Goal: Ask a question

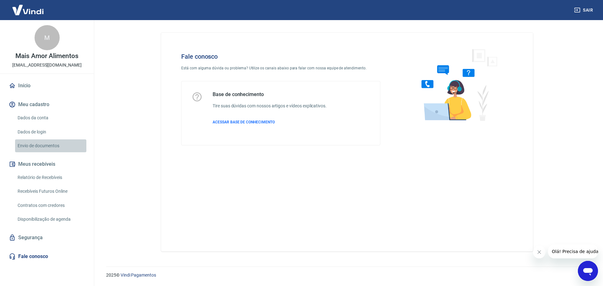
click at [48, 146] on link "Envio de documentos" at bounding box center [50, 145] width 71 height 13
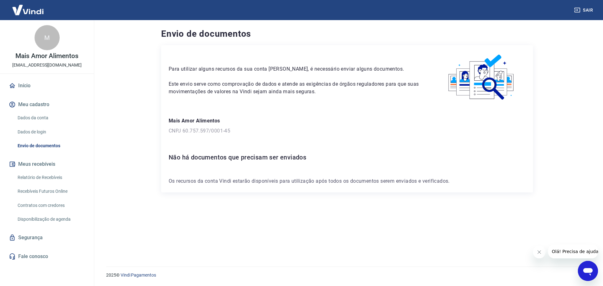
click at [584, 266] on icon "Abrir janela de mensagens" at bounding box center [587, 270] width 11 height 11
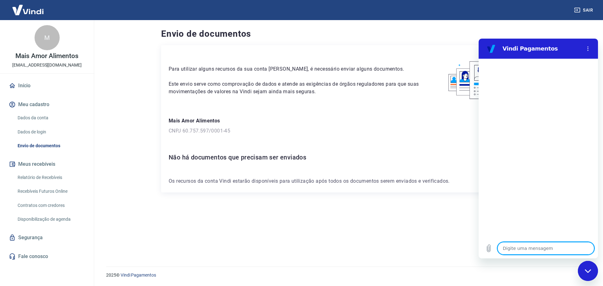
type textarea "o"
type textarea "x"
type textarea "ol"
type textarea "x"
type textarea "olá"
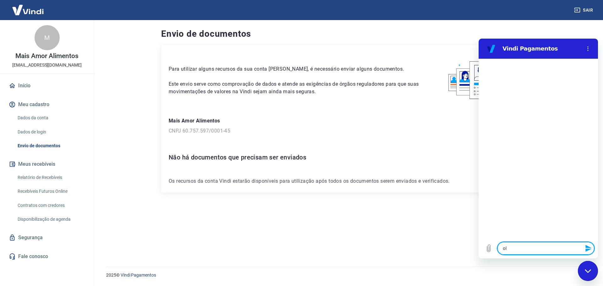
type textarea "x"
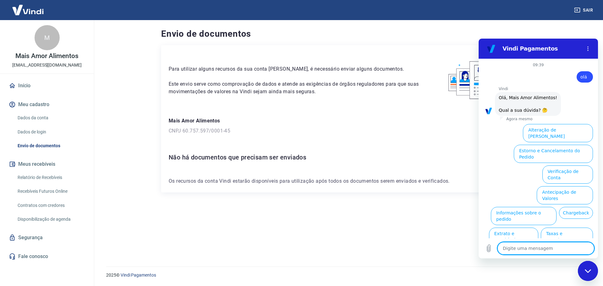
scroll to position [15, 0]
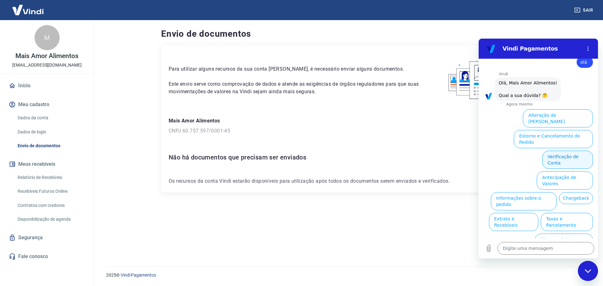
click at [575, 151] on button "Verificação de Conta" at bounding box center [567, 160] width 51 height 18
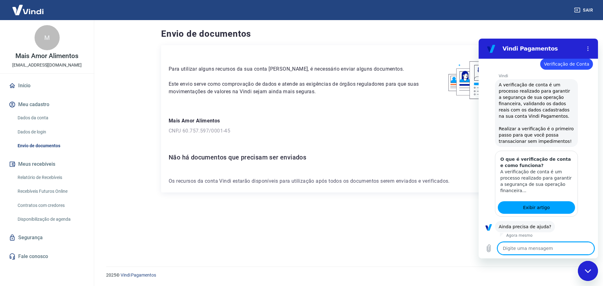
scroll to position [77, 0]
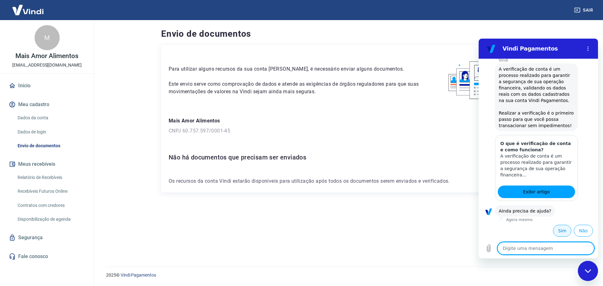
click at [560, 230] on button "Sim" at bounding box center [562, 231] width 18 height 12
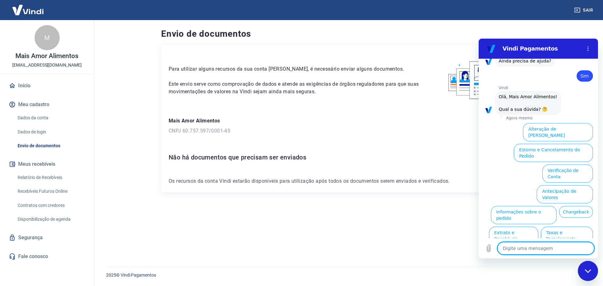
scroll to position [241, 0]
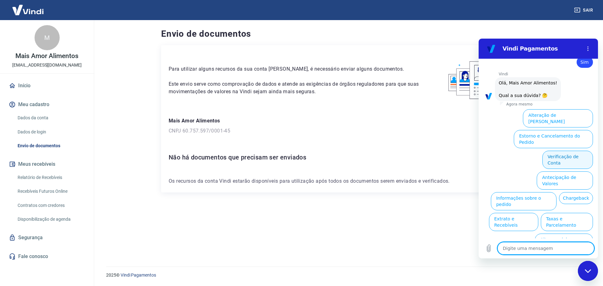
click at [557, 151] on button "Verificação de Conta" at bounding box center [567, 160] width 51 height 18
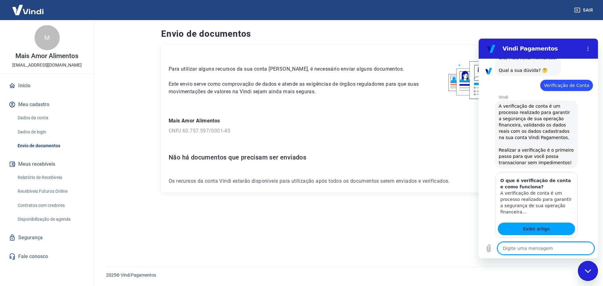
type textarea "x"
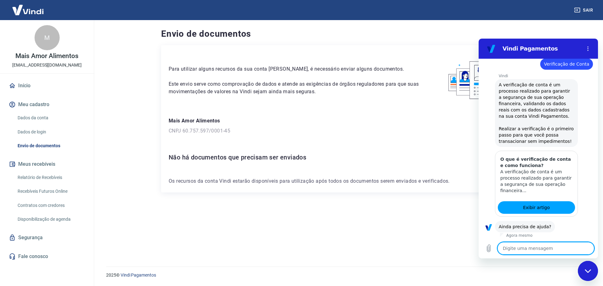
scroll to position [303, 0]
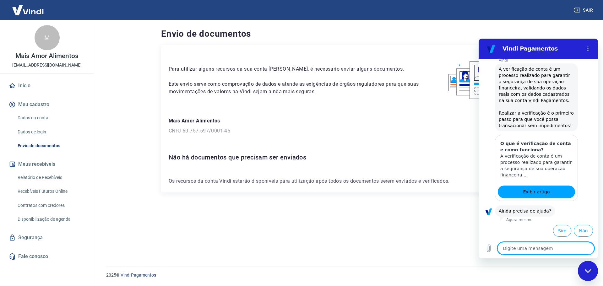
type textarea "a"
type textarea "x"
type textarea "at"
type textarea "x"
type textarea "ate"
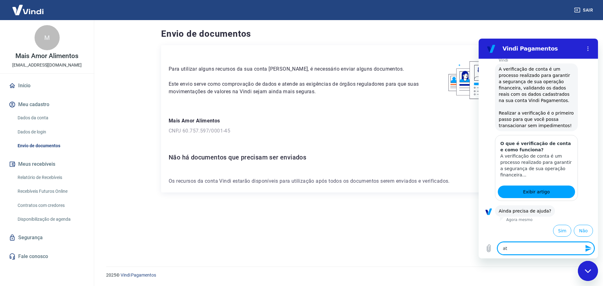
type textarea "x"
type textarea "aten"
type textarea "x"
type textarea "atend"
type textarea "x"
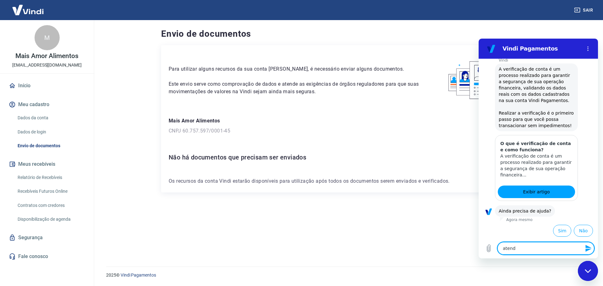
type textarea "atendi"
type textarea "x"
type textarea "atendim"
type textarea "x"
type textarea "atendime"
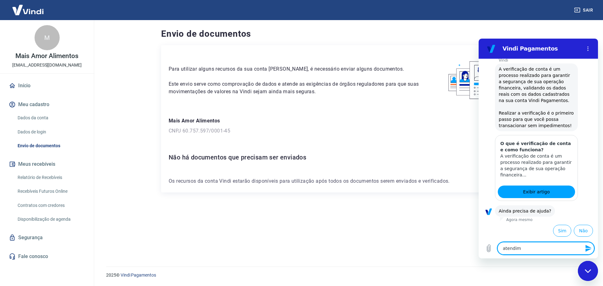
type textarea "x"
type textarea "atendimen"
type textarea "x"
type textarea "atendiment"
type textarea "x"
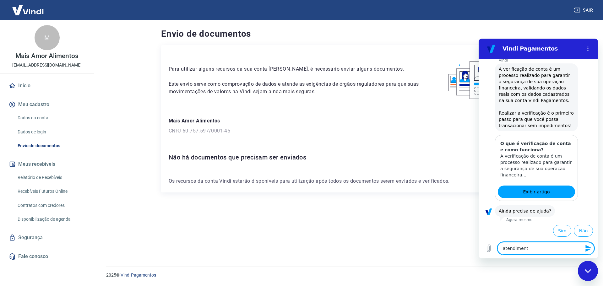
type textarea "atendimento"
type textarea "x"
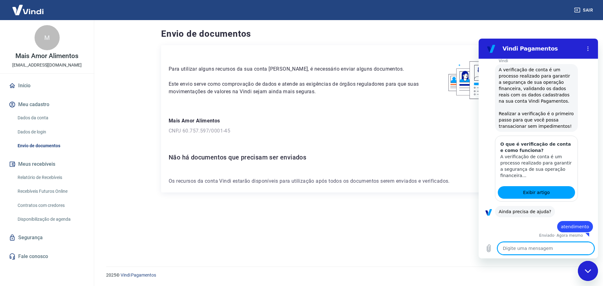
scroll to position [304, 0]
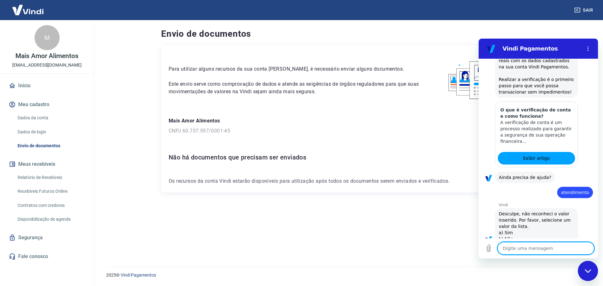
type textarea "x"
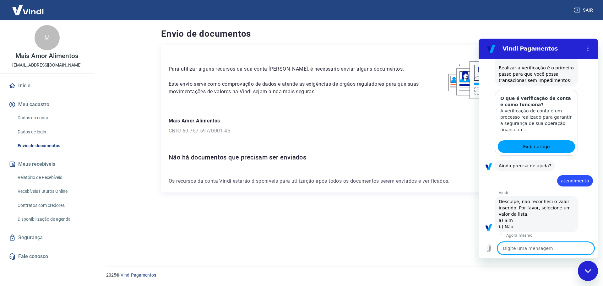
scroll to position [350, 0]
type textarea "b"
type textarea "x"
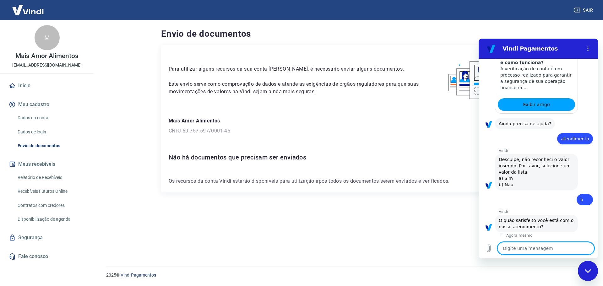
scroll to position [421, 0]
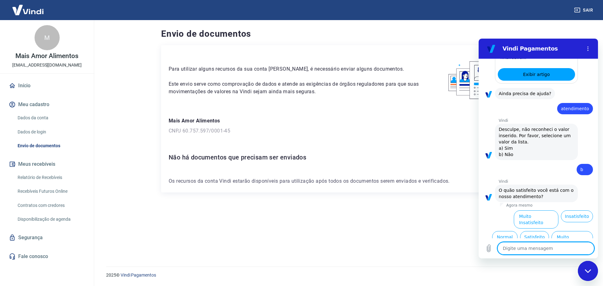
click at [537, 215] on button "Muito Insatisfeito" at bounding box center [536, 219] width 45 height 18
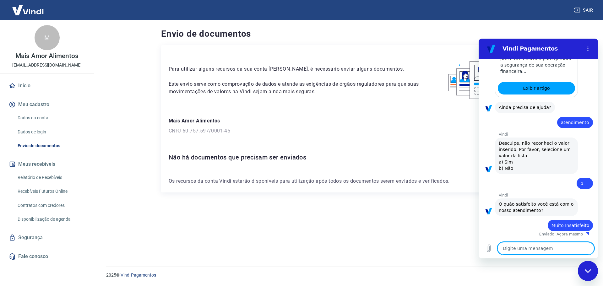
type textarea "x"
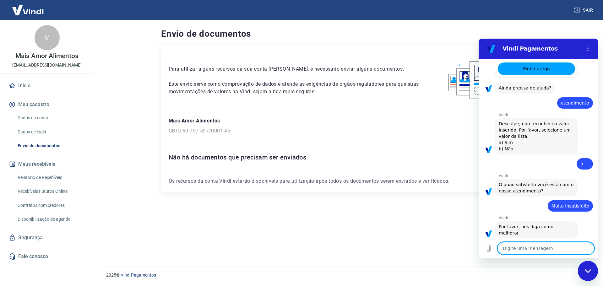
scroll to position [427, 0]
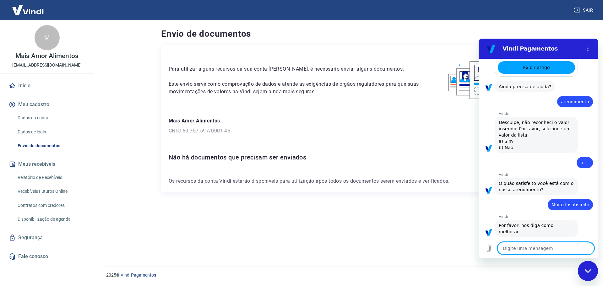
type textarea "a"
type textarea "x"
type textarea "at"
type textarea "x"
type textarea "ate"
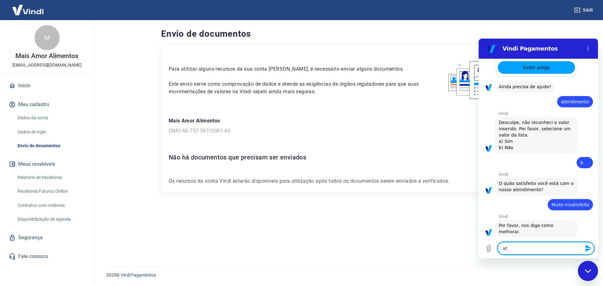
type textarea "x"
type textarea "aten"
type textarea "x"
type textarea "atend"
type textarea "x"
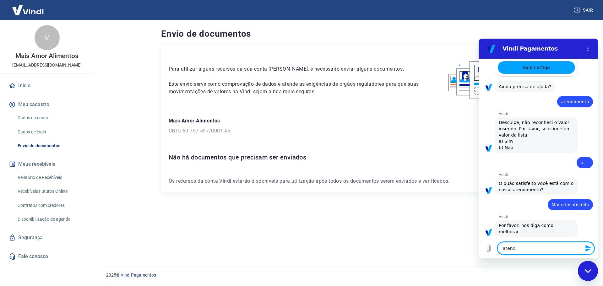
type textarea "atendi"
type textarea "x"
type textarea "atendim"
type textarea "x"
type textarea "atendime"
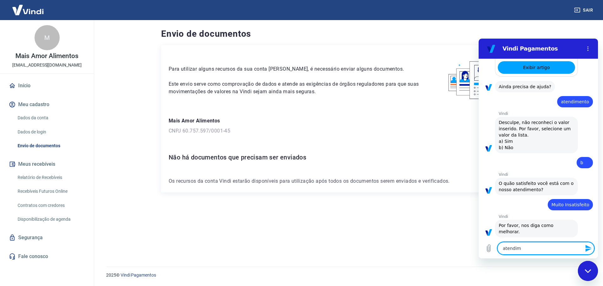
type textarea "x"
type textarea "atendimen"
type textarea "x"
type textarea "atendiment"
type textarea "x"
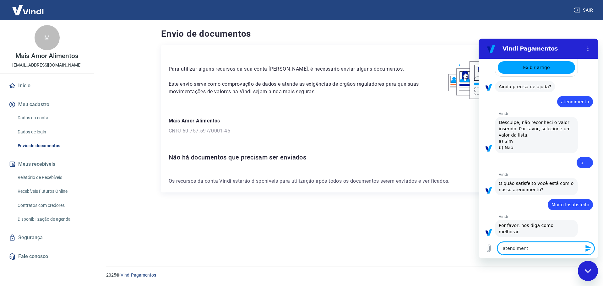
type textarea "atendimento"
type textarea "x"
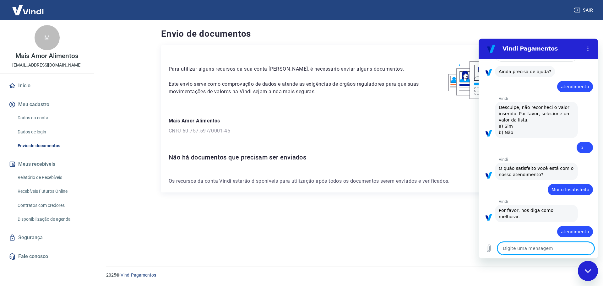
type textarea "x"
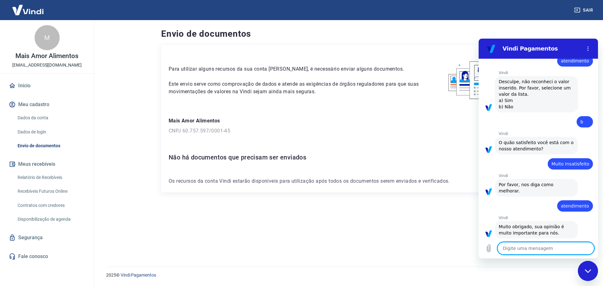
scroll to position [470, 0]
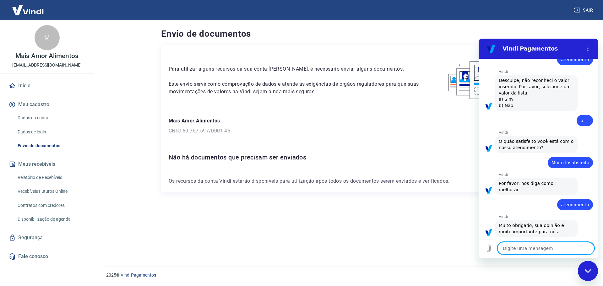
type textarea "a"
type textarea "x"
type textarea "at"
type textarea "x"
type textarea "ate"
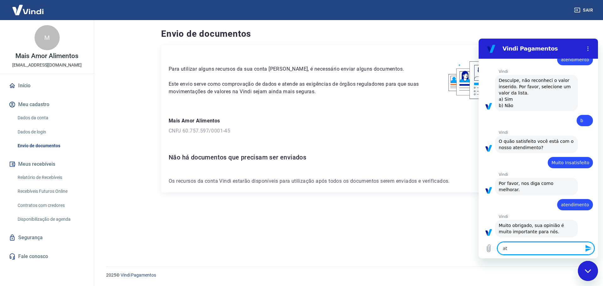
type textarea "x"
type textarea "aten"
type textarea "x"
type textarea "atend"
type textarea "x"
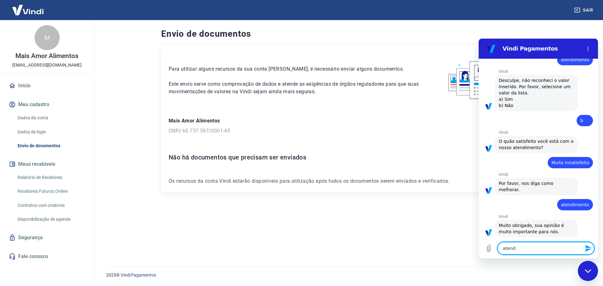
type textarea "atende"
type textarea "x"
type textarea "atenden"
type textarea "x"
type textarea "atendent"
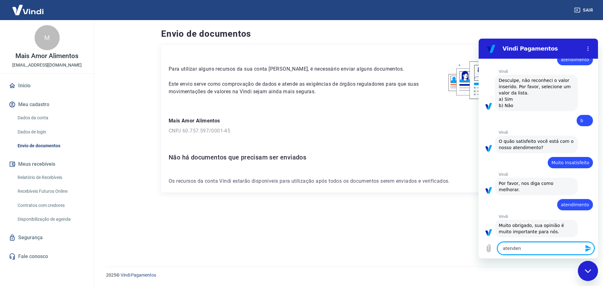
type textarea "x"
type textarea "atendente"
type textarea "x"
type textarea "atendente"
click at [31, 256] on link "Fale conosco" at bounding box center [47, 257] width 79 height 14
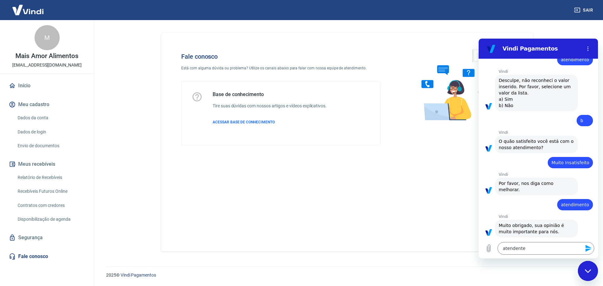
click at [389, 48] on div "Fale conosco Está com alguma dúvida ou problema? Utilize os canais abaixo para …" at bounding box center [280, 99] width 219 height 113
type textarea "x"
click at [19, 253] on link "Fale conosco" at bounding box center [47, 257] width 79 height 14
click at [518, 248] on textarea "atendente" at bounding box center [545, 248] width 97 height 13
click at [585, 249] on icon "Enviar mensagem" at bounding box center [589, 249] width 8 height 8
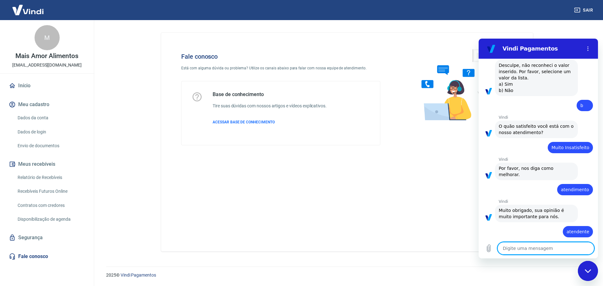
type textarea "x"
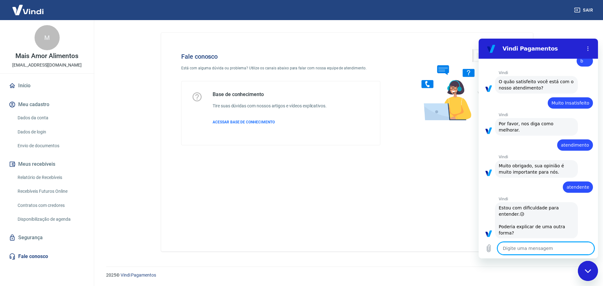
scroll to position [530, 0]
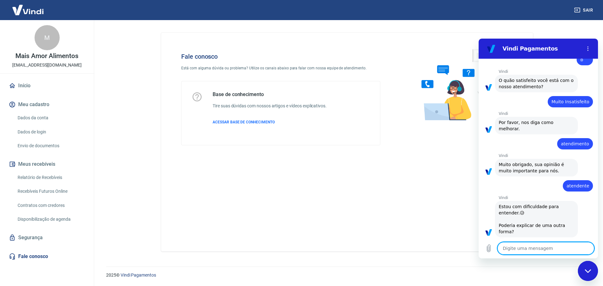
type textarea "a"
type textarea "x"
type textarea "at"
type textarea "x"
type textarea "ate"
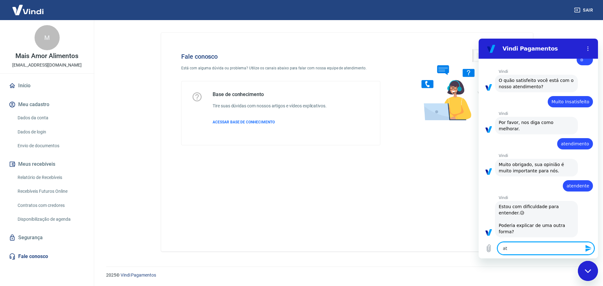
type textarea "x"
type textarea "aten"
type textarea "x"
type textarea "atend"
type textarea "x"
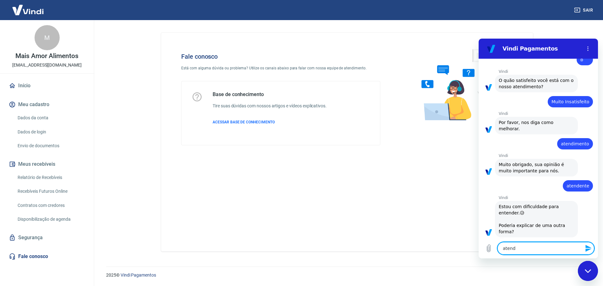
type textarea "atendi"
type textarea "x"
type textarea "atendim"
type textarea "x"
type textarea "atendime"
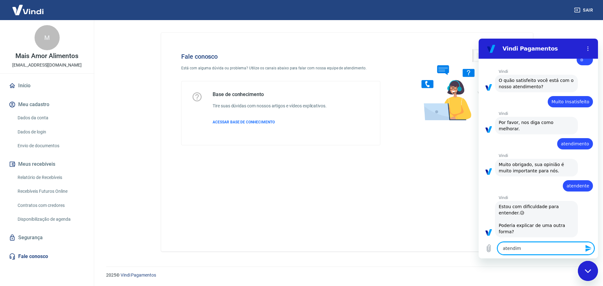
type textarea "x"
type textarea "atendimen"
type textarea "x"
type textarea "atendiment"
type textarea "x"
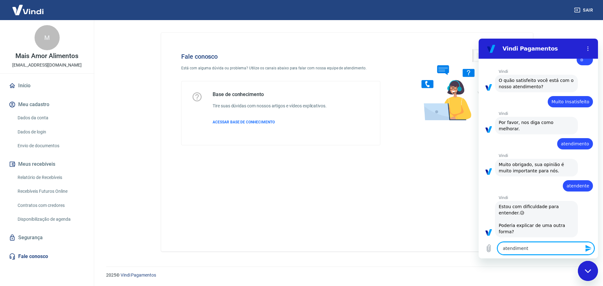
type textarea "atendimento"
type textarea "x"
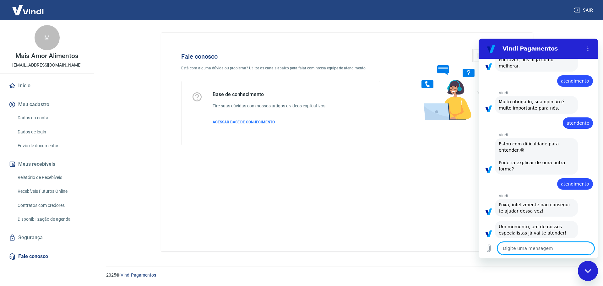
scroll to position [595, 0]
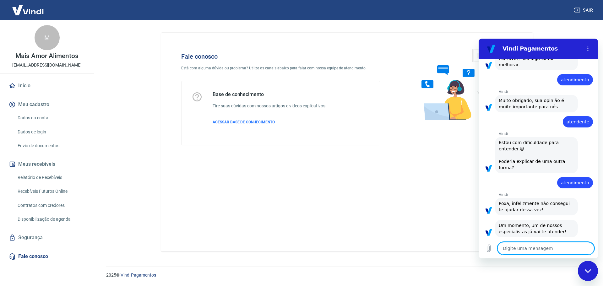
type textarea "x"
click at [534, 252] on textarea at bounding box center [545, 248] width 97 height 13
type textarea "o"
type textarea "x"
type textarea "ok"
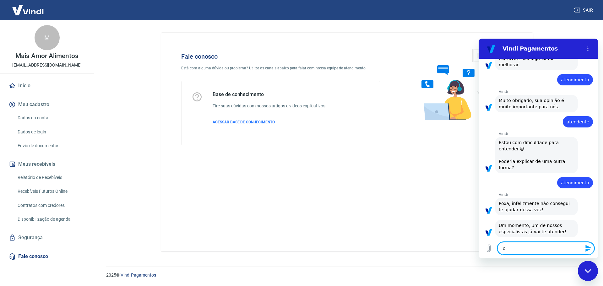
type textarea "x"
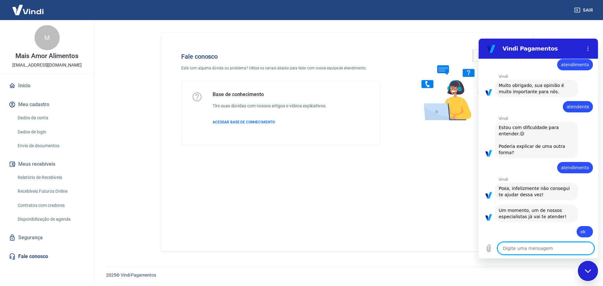
type textarea "x"
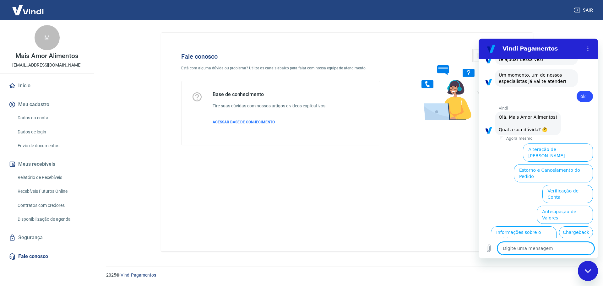
scroll to position [689, 0]
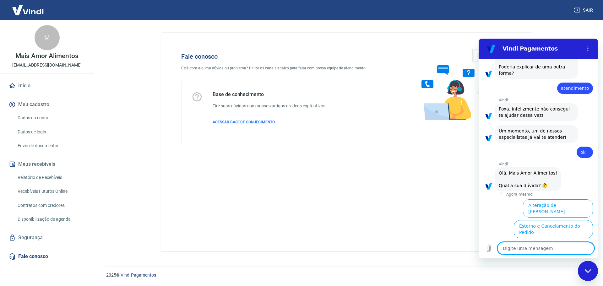
type textarea "e"
type textarea "x"
type textarea "es"
type textarea "x"
type textarea "esp"
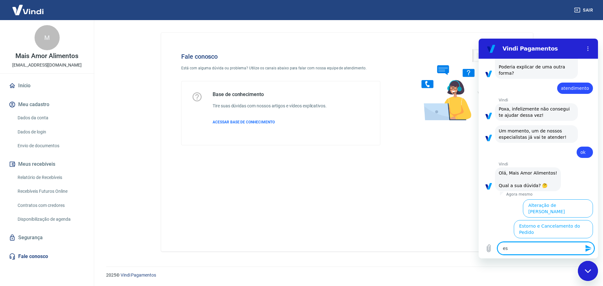
type textarea "x"
type textarea "espe"
type textarea "x"
type textarea "espec"
type textarea "x"
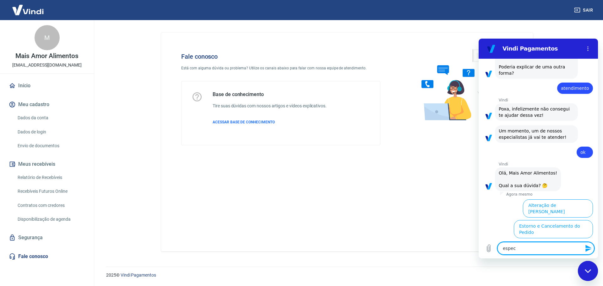
type textarea "especi"
type textarea "x"
type textarea "especia"
type textarea "x"
type textarea "especial"
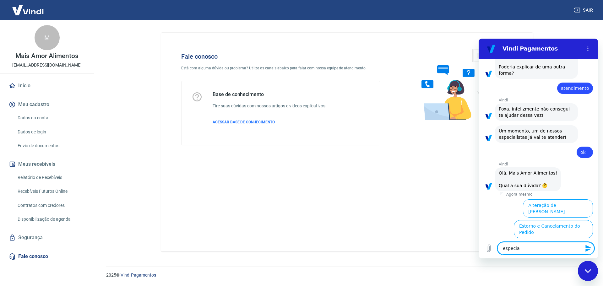
type textarea "x"
type textarea "especiali"
type textarea "x"
type textarea "especialis"
type textarea "x"
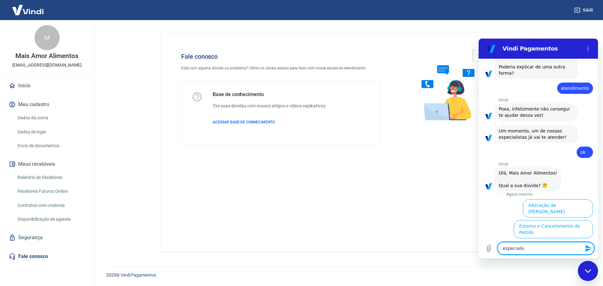
type textarea "especialist"
type textarea "x"
type textarea "especialista"
type textarea "x"
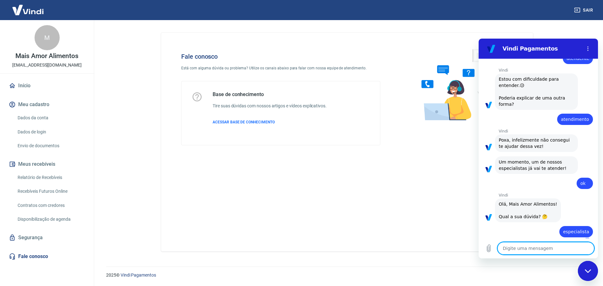
type textarea "x"
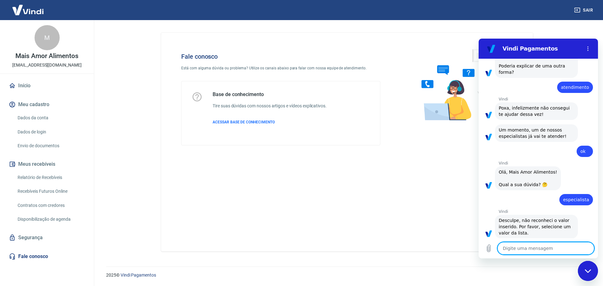
scroll to position [691, 0]
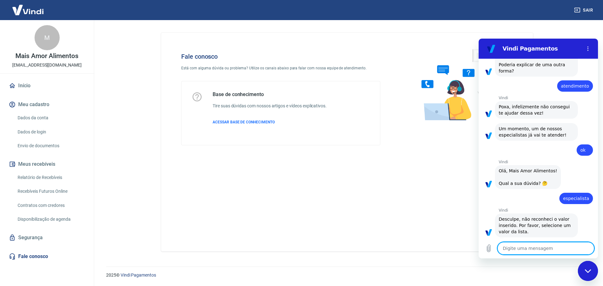
type textarea "a"
type textarea "x"
type textarea "at"
type textarea "x"
type textarea "ate"
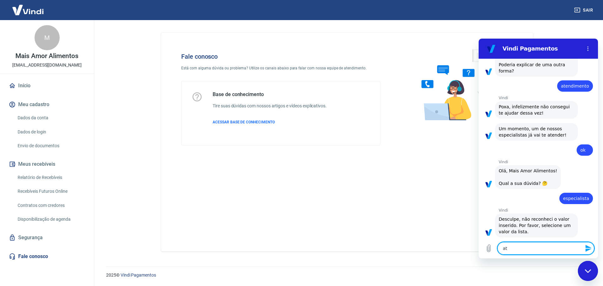
type textarea "x"
type textarea "aten"
type textarea "x"
type textarea "atend"
type textarea "x"
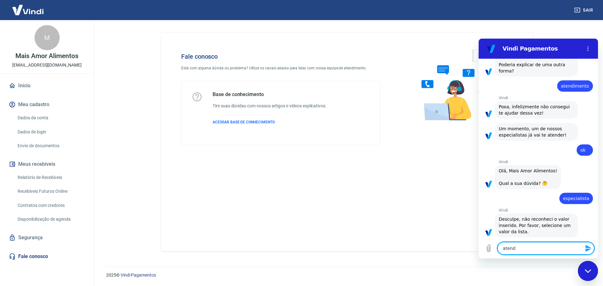
type textarea "atendi"
type textarea "x"
type textarea "atendim"
type textarea "x"
type textarea "atendime"
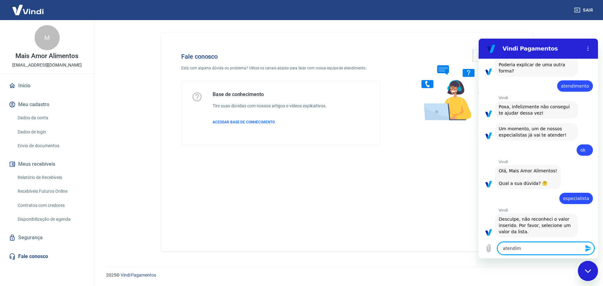
type textarea "x"
type textarea "atendimen"
type textarea "x"
type textarea "atendiment"
type textarea "x"
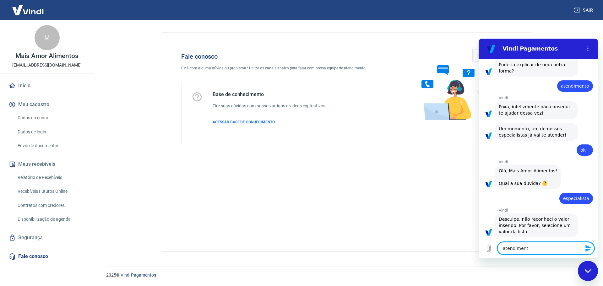
type textarea "atendimento"
type textarea "x"
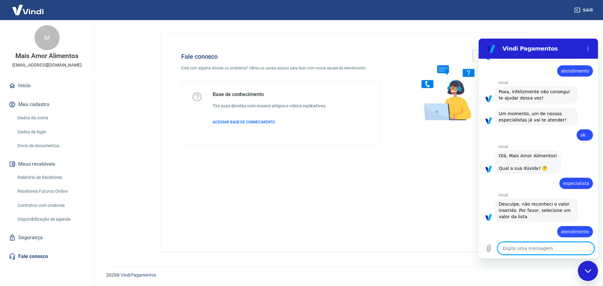
type textarea "x"
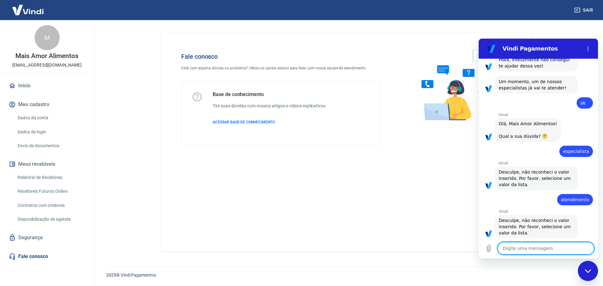
scroll to position [740, 0]
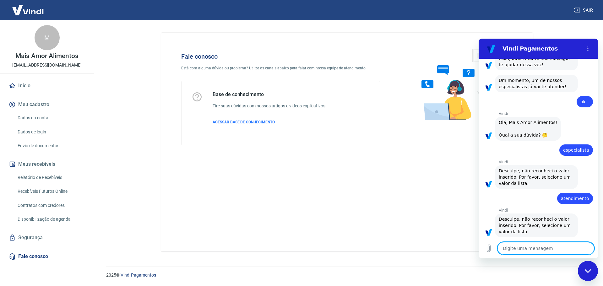
type textarea "a"
type textarea "x"
type textarea "at"
type textarea "x"
type textarea "ate"
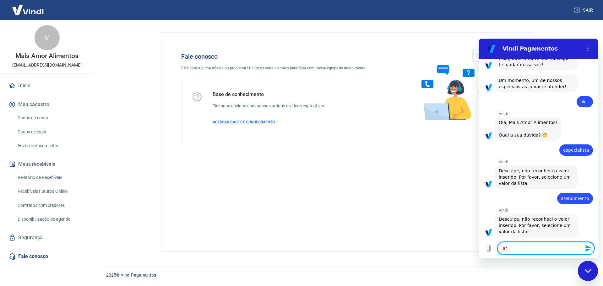
type textarea "x"
type textarea "aten"
type textarea "x"
type textarea "atend"
type textarea "x"
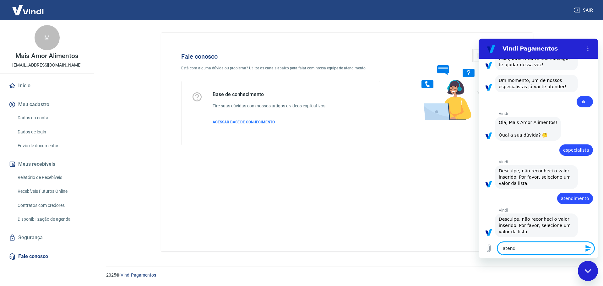
type textarea "atendi"
type textarea "x"
type textarea "atendim"
type textarea "x"
type textarea "atendime"
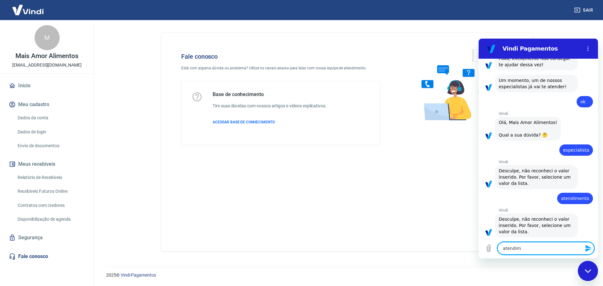
type textarea "x"
type textarea "atendimen"
type textarea "x"
type textarea "atendiment"
type textarea "x"
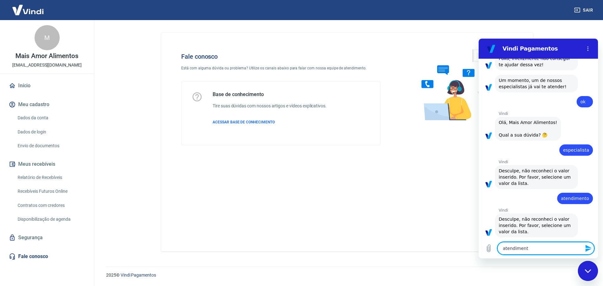
type textarea "atendimento"
type textarea "x"
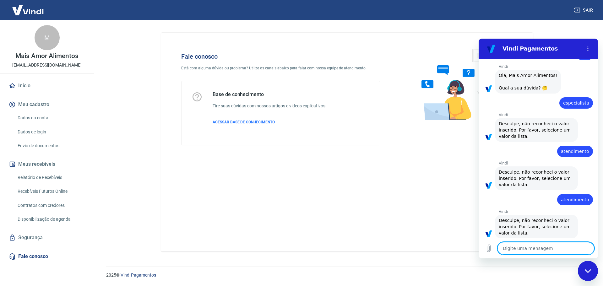
scroll to position [788, 0]
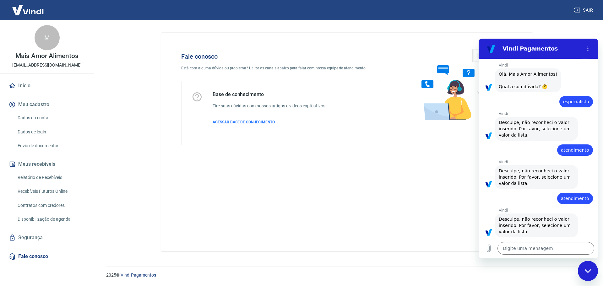
type textarea "x"
